Goal: Transaction & Acquisition: Purchase product/service

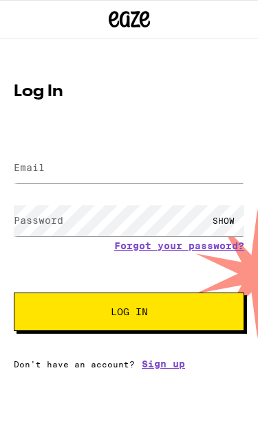
click at [147, 182] on input "Email" at bounding box center [129, 168] width 230 height 31
type input "[EMAIL_ADDRESS][DOMAIN_NAME]"
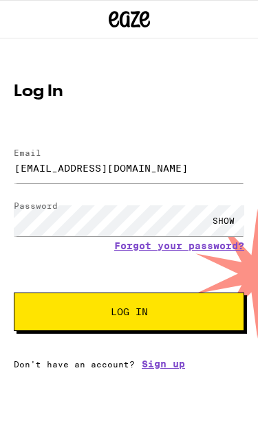
click at [129, 314] on button "Log In" at bounding box center [129, 312] width 230 height 38
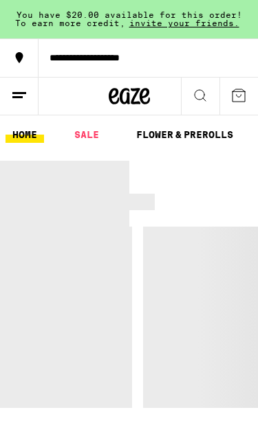
click at [194, 313] on div at bounding box center [129, 284] width 258 height 247
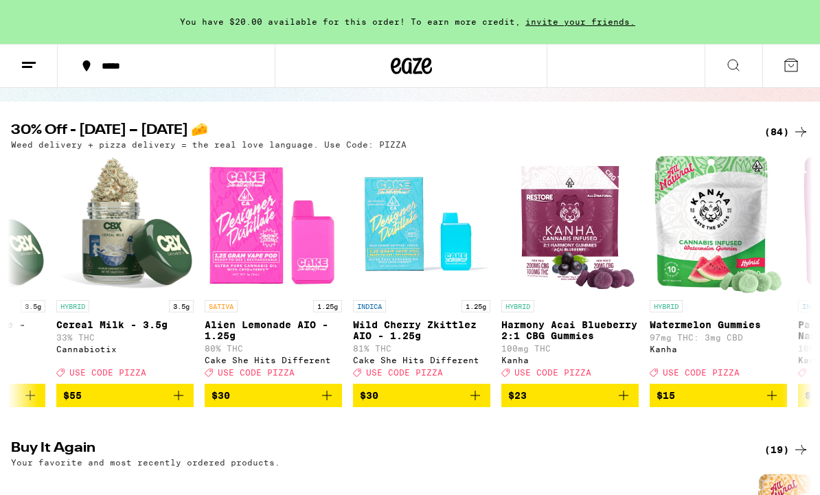
scroll to position [115, 0]
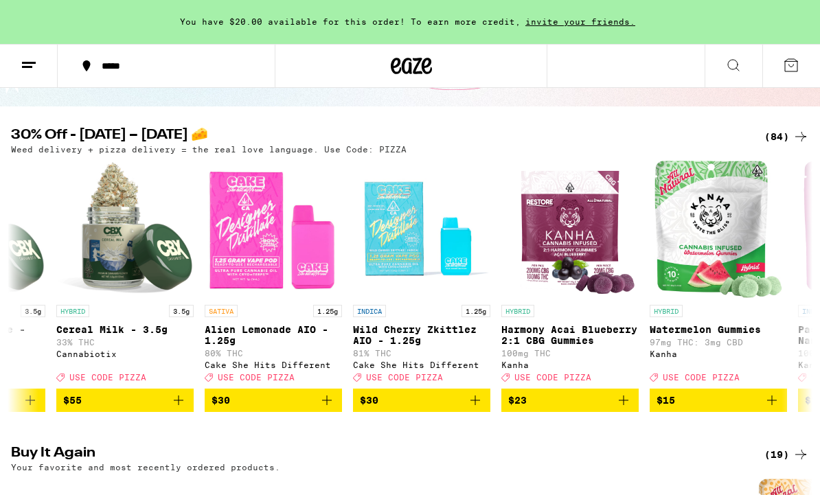
click at [257, 64] on icon at bounding box center [791, 65] width 16 height 16
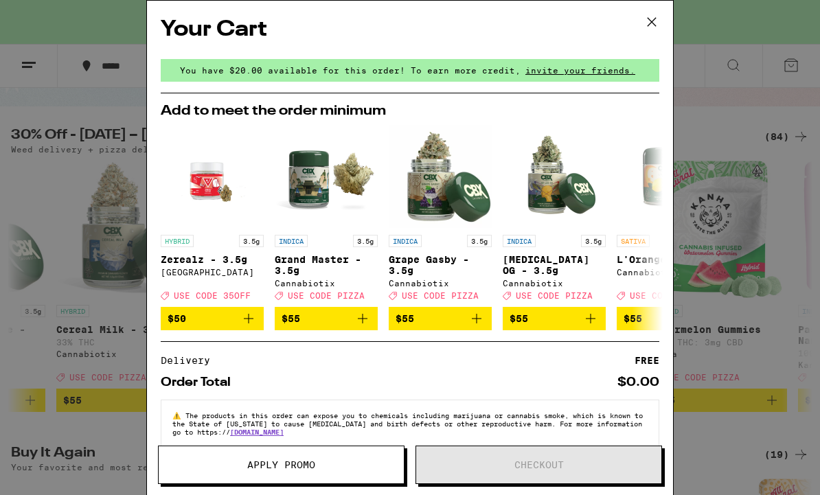
click at [257, 18] on button at bounding box center [652, 23] width 43 height 44
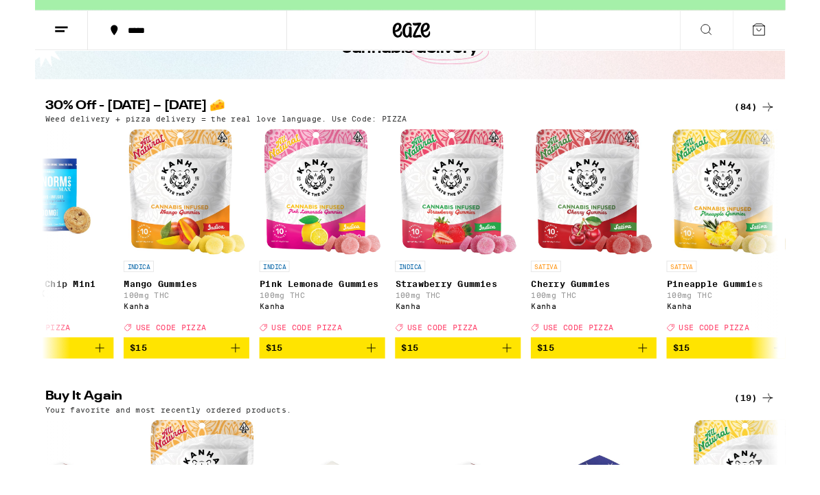
scroll to position [0, 2438]
click at [257, 405] on icon "Add to bag" at bounding box center [515, 413] width 16 height 16
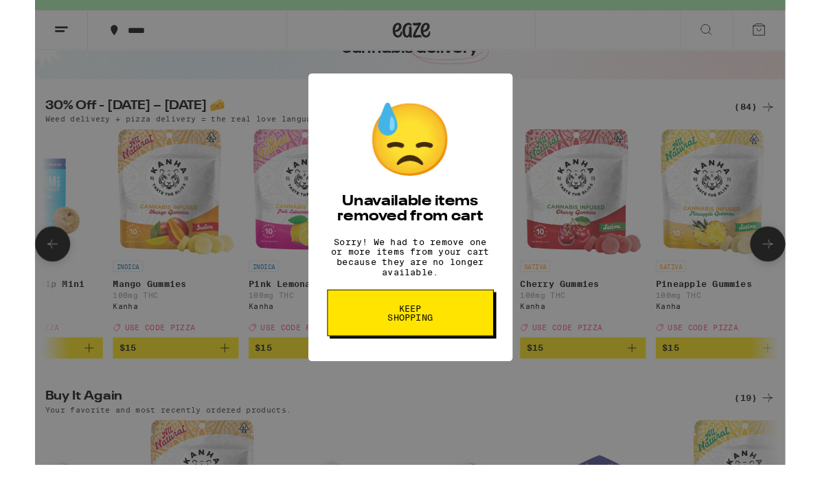
scroll to position [0, 2448]
click at [257, 366] on span "Keep Shopping" at bounding box center [410, 375] width 71 height 19
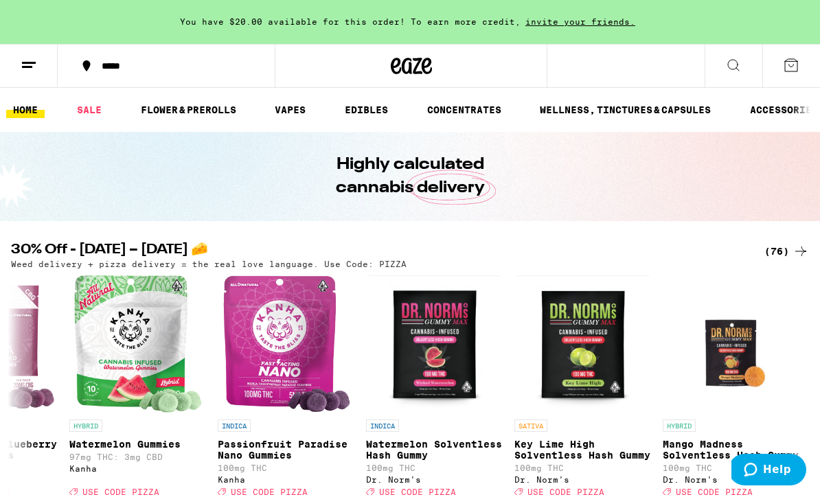
scroll to position [0, 807]
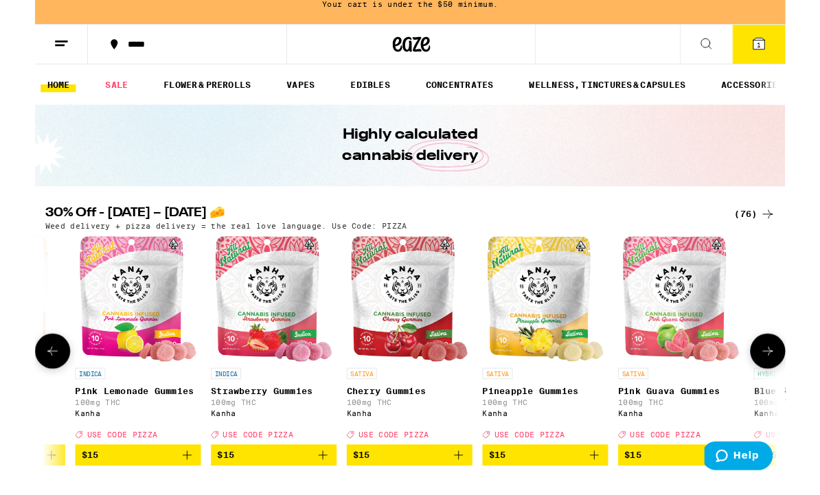
scroll to position [0, 2494]
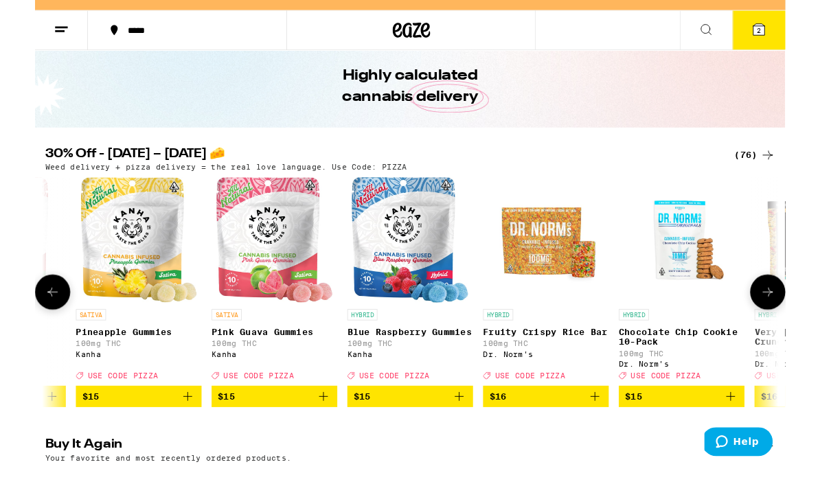
scroll to position [49, 0]
click at [315, 456] on button "$15" at bounding box center [261, 465] width 137 height 23
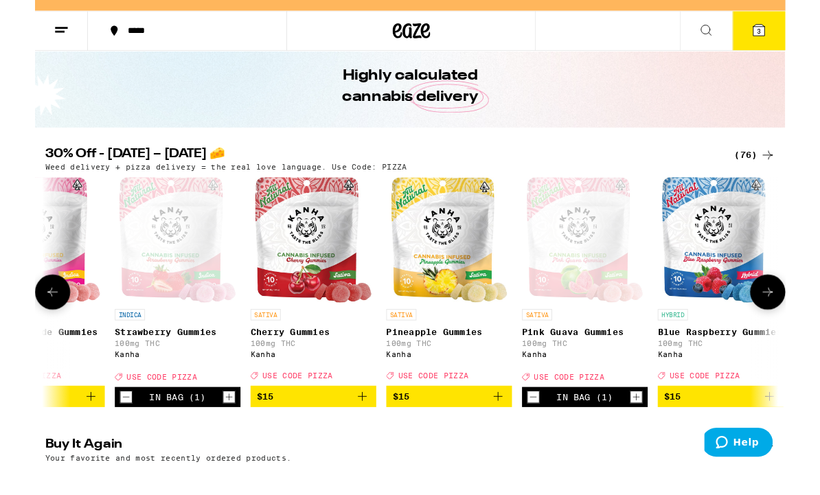
scroll to position [0, 2595]
click at [508, 456] on button "$15" at bounding box center [453, 465] width 137 height 23
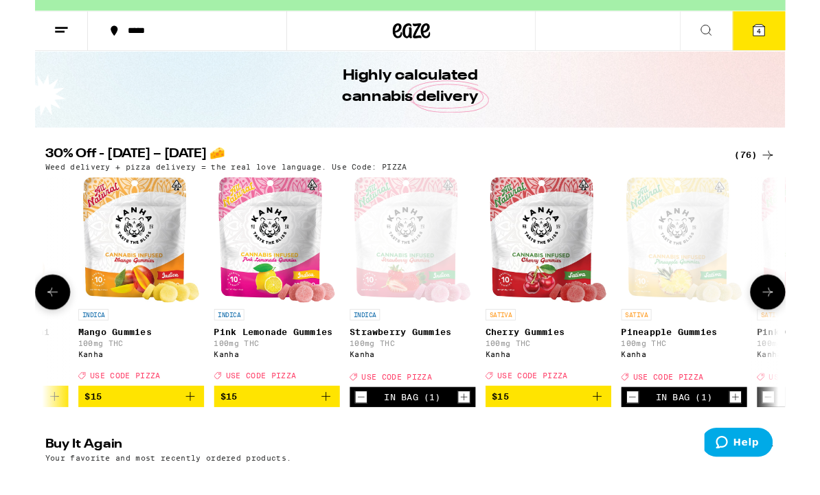
scroll to position [0, 2187]
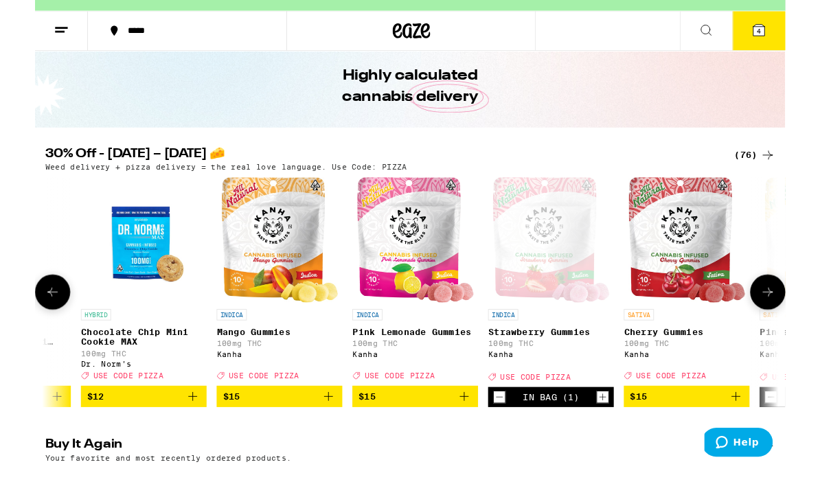
click at [325, 458] on button "$15" at bounding box center [267, 465] width 137 height 23
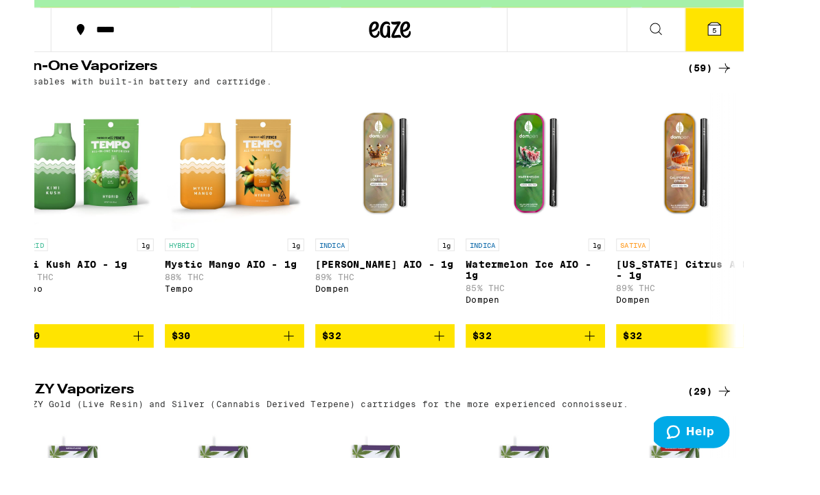
scroll to position [0, 4887]
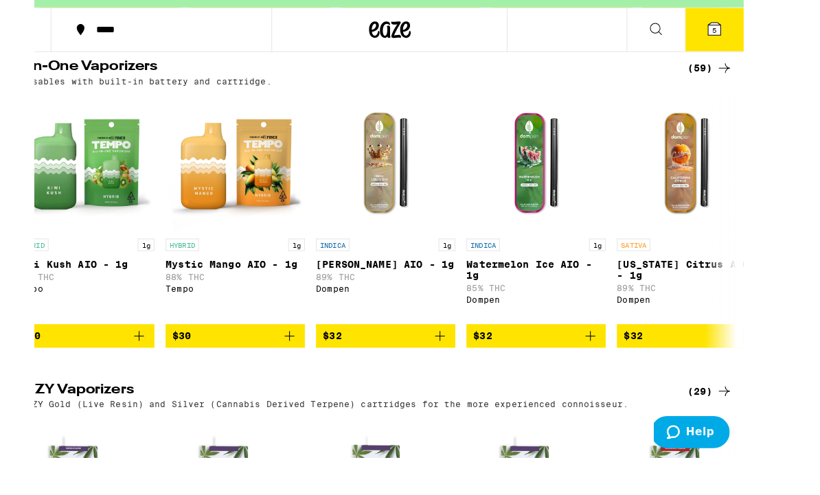
click at [540, 380] on button "$32" at bounding box center [535, 368] width 137 height 23
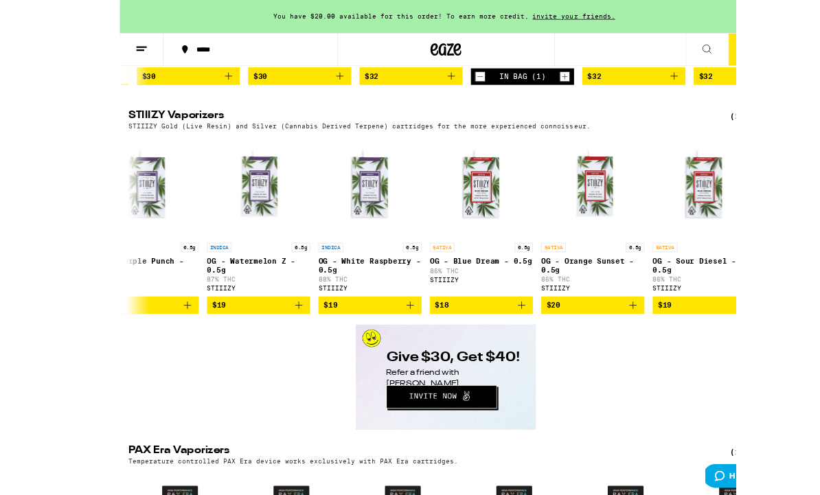
scroll to position [2001, 0]
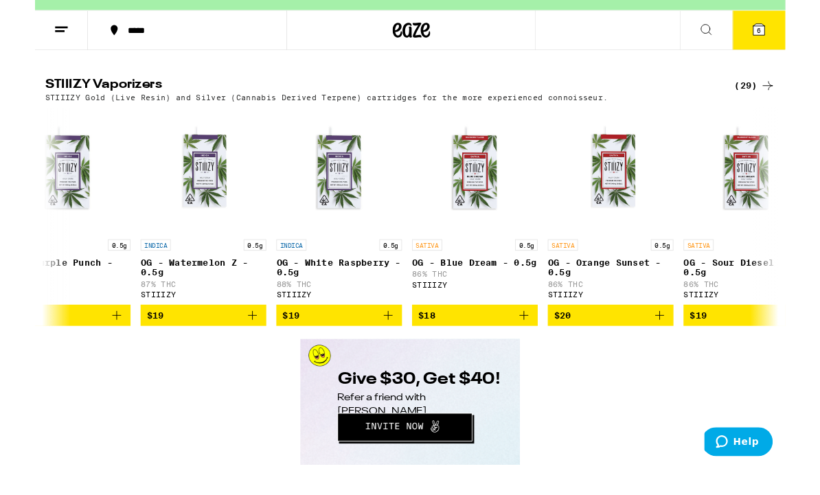
click at [800, 45] on button "6" at bounding box center [792, 66] width 58 height 43
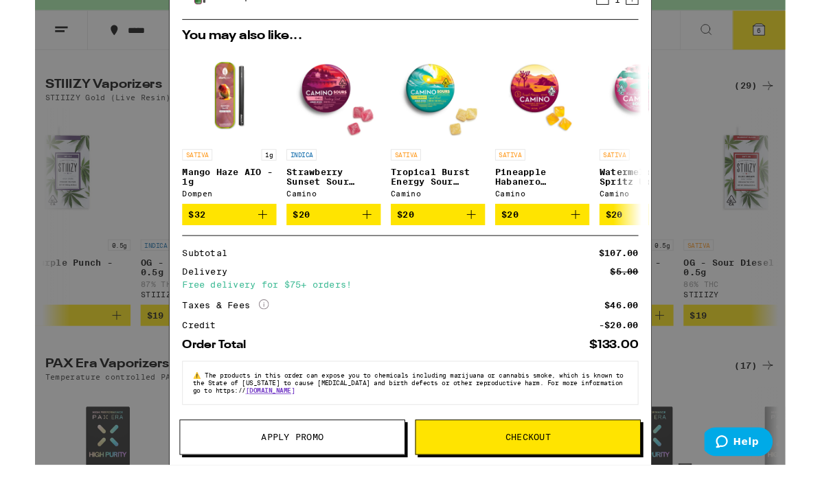
scroll to position [350, 0]
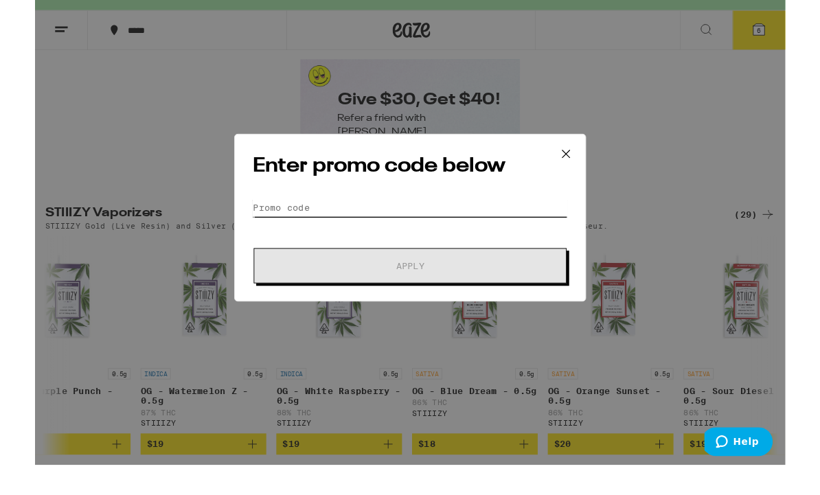
click at [522, 249] on input "Promo Code" at bounding box center [410, 259] width 345 height 21
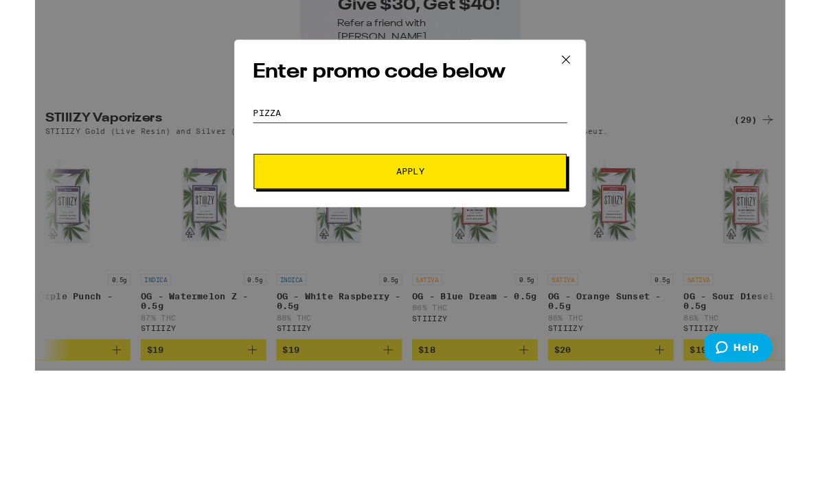
type input "Pizza"
click at [549, 304] on button "Apply" at bounding box center [410, 323] width 342 height 38
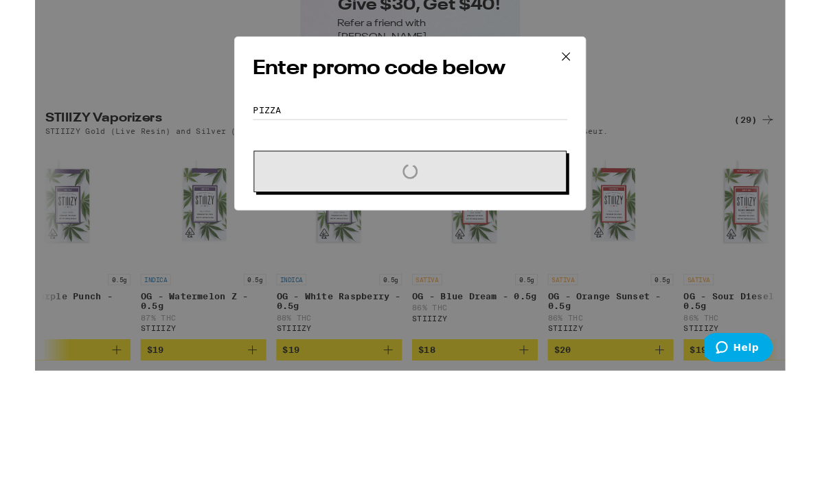
scroll to position [2138, 0]
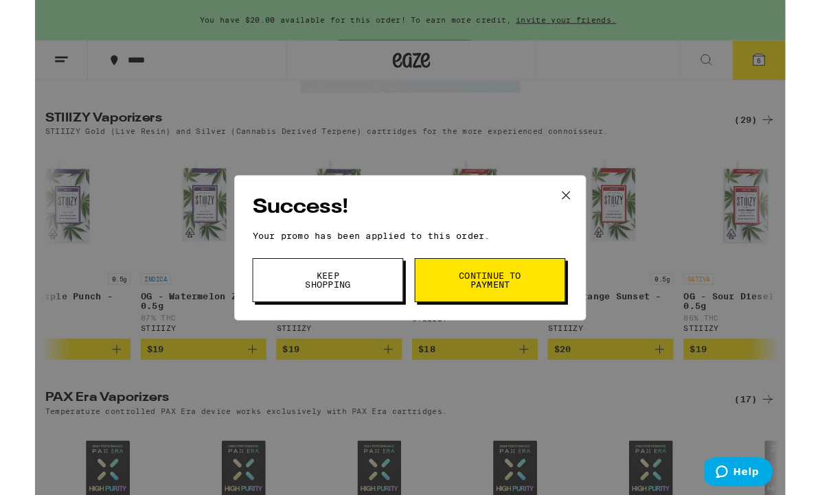
click at [568, 313] on button "Continue to payment" at bounding box center [497, 306] width 165 height 48
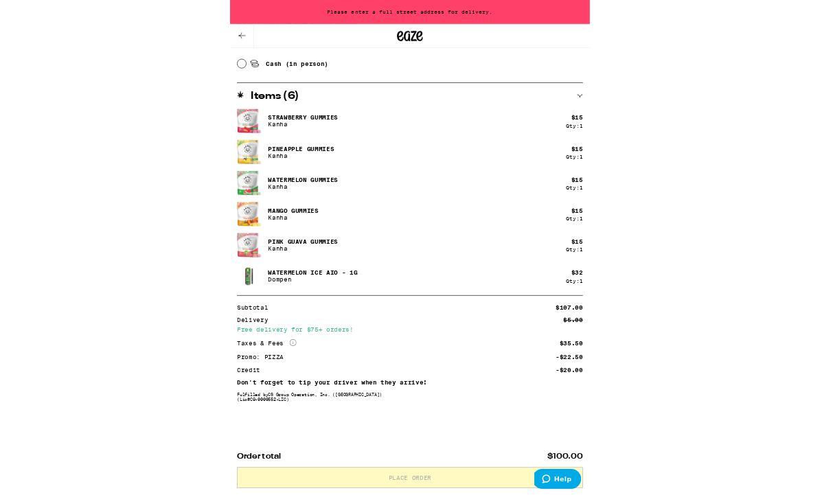
scroll to position [647, 0]
